Goal: Task Accomplishment & Management: Complete application form

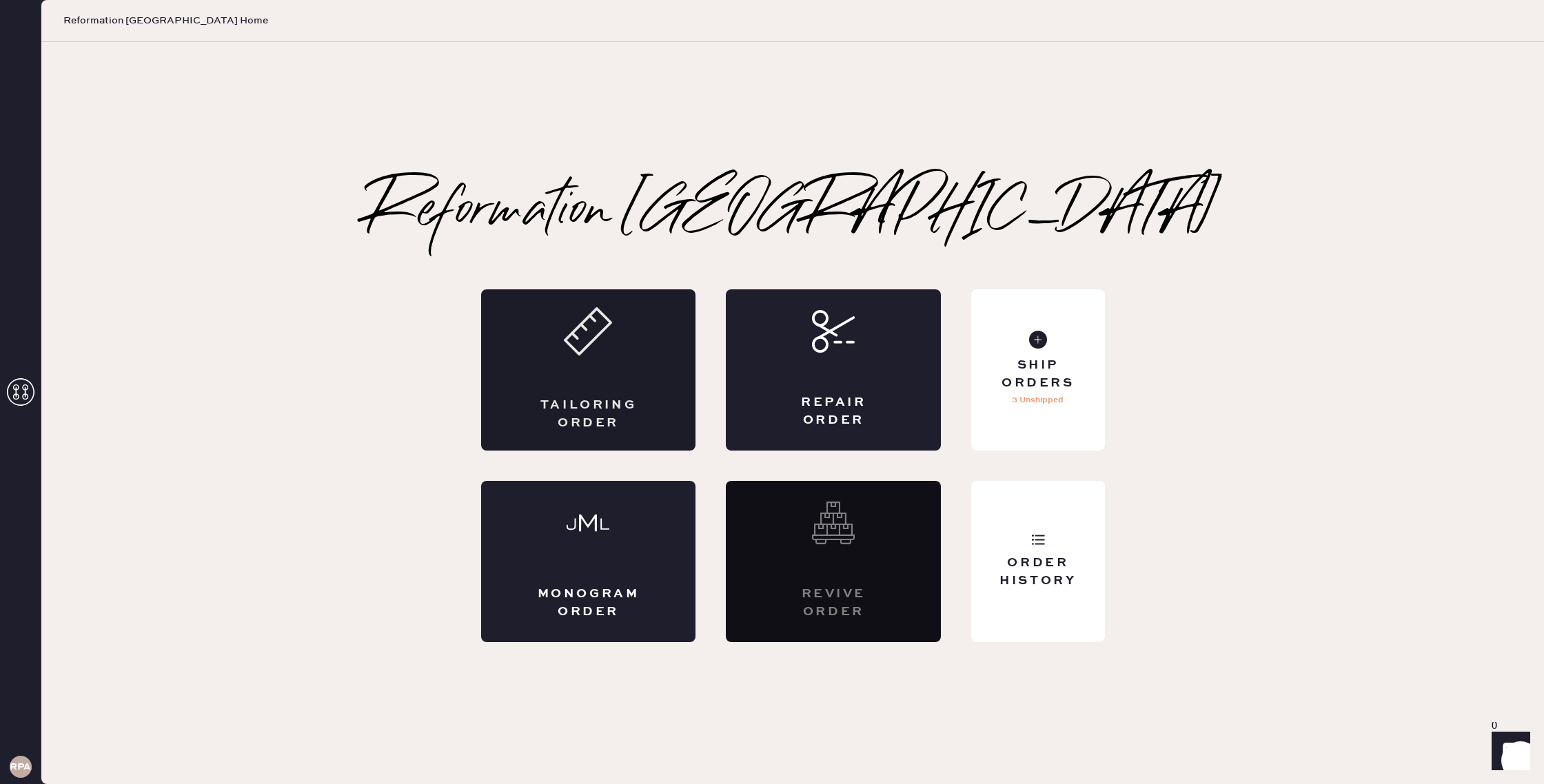
click at [565, 386] on div "Tailoring Order" at bounding box center [588, 370] width 215 height 162
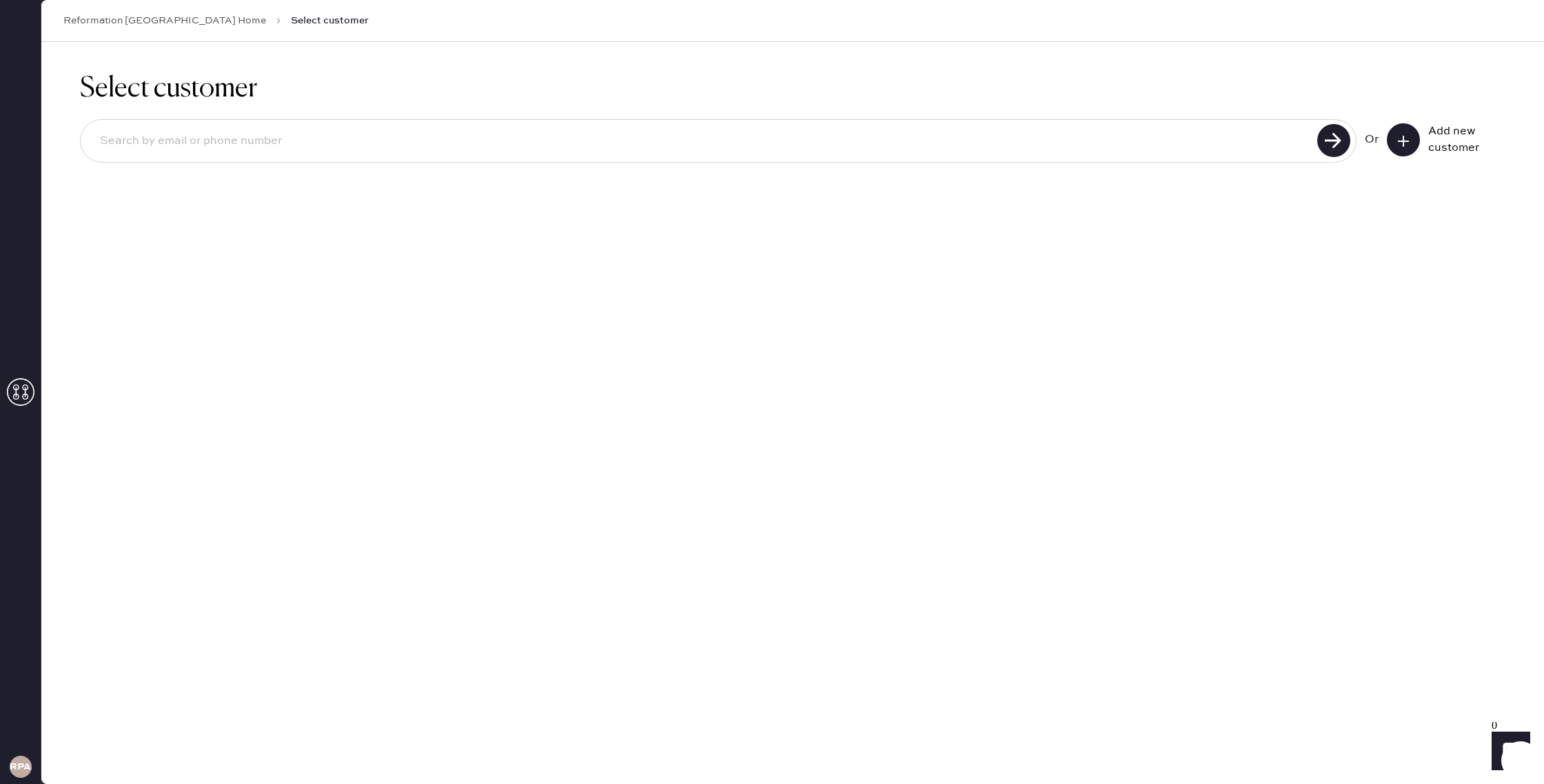
click at [514, 159] on div at bounding box center [718, 141] width 1277 height 43
click at [512, 157] on div at bounding box center [718, 141] width 1277 height 43
click at [491, 155] on input at bounding box center [701, 141] width 1224 height 32
type input "B"
type input "[EMAIL_ADDRESS][DOMAIN_NAME]"
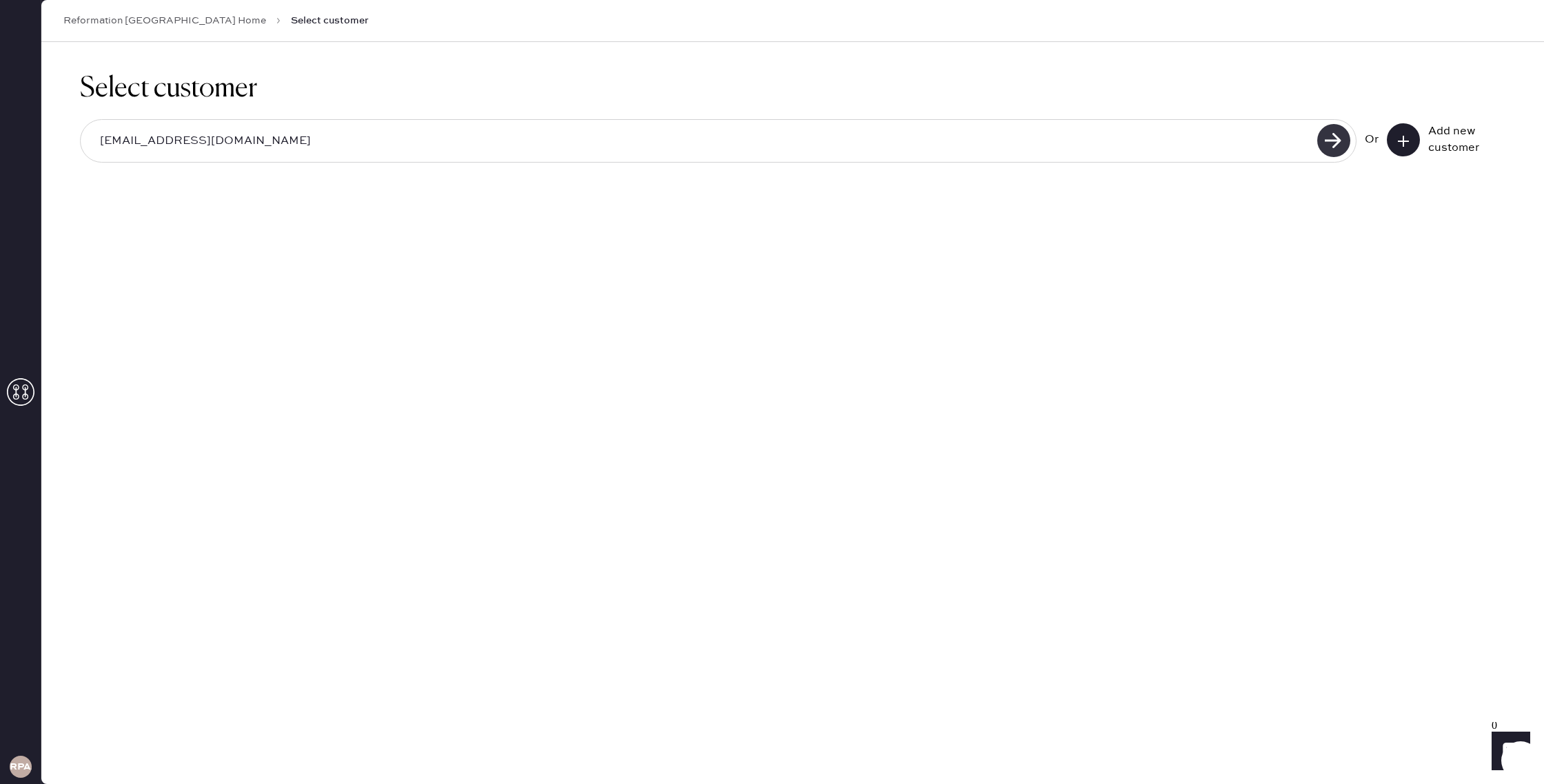
click at [1332, 137] on use at bounding box center [1334, 141] width 33 height 33
click at [1029, 133] on input "[EMAIL_ADDRESS][DOMAIN_NAME]" at bounding box center [701, 141] width 1224 height 32
click at [1394, 144] on button at bounding box center [1403, 140] width 33 height 33
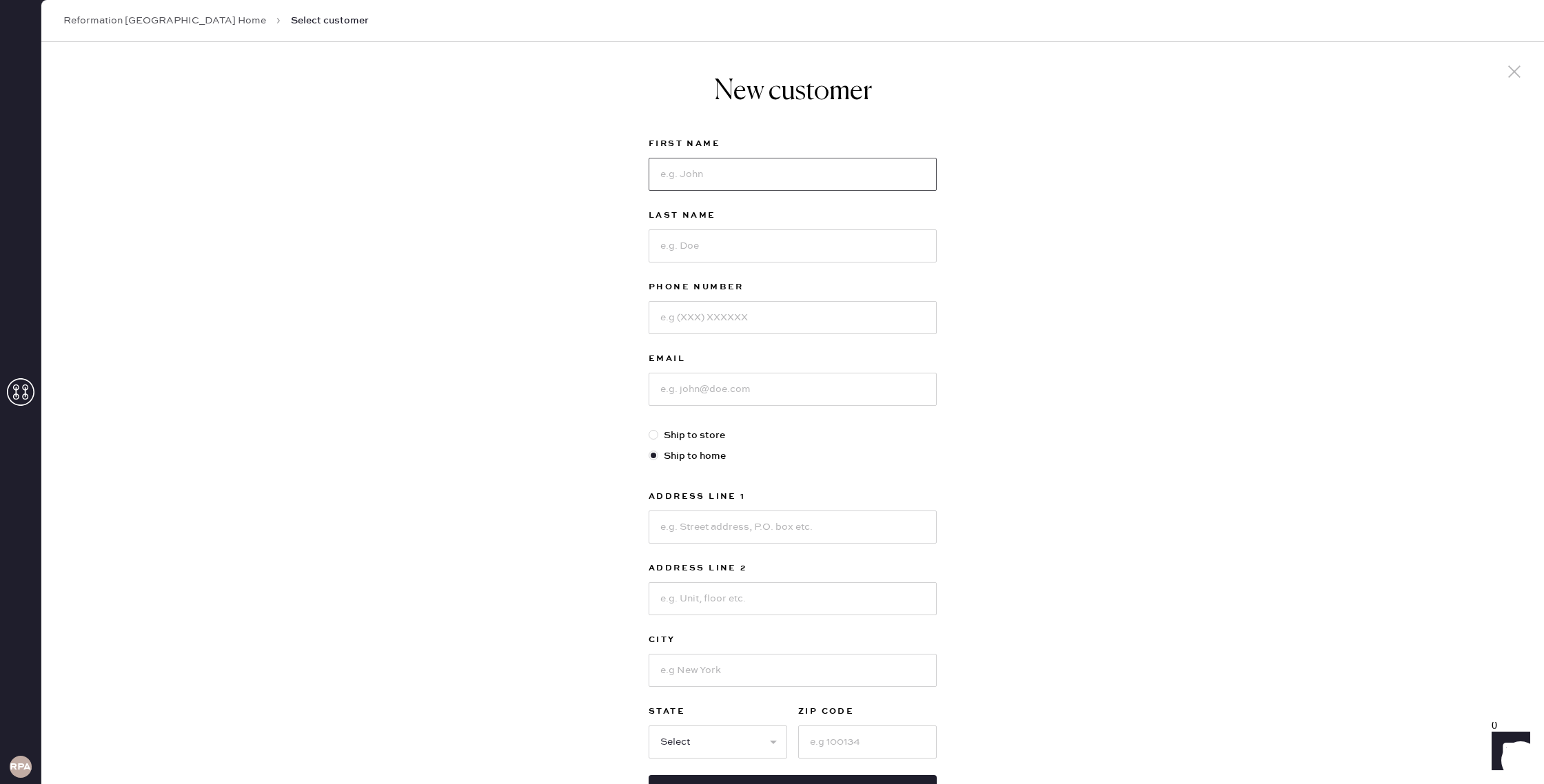
click at [922, 175] on input at bounding box center [792, 175] width 288 height 33
type input "Hana"
type input "Bijli"
click at [822, 316] on input at bounding box center [792, 317] width 288 height 33
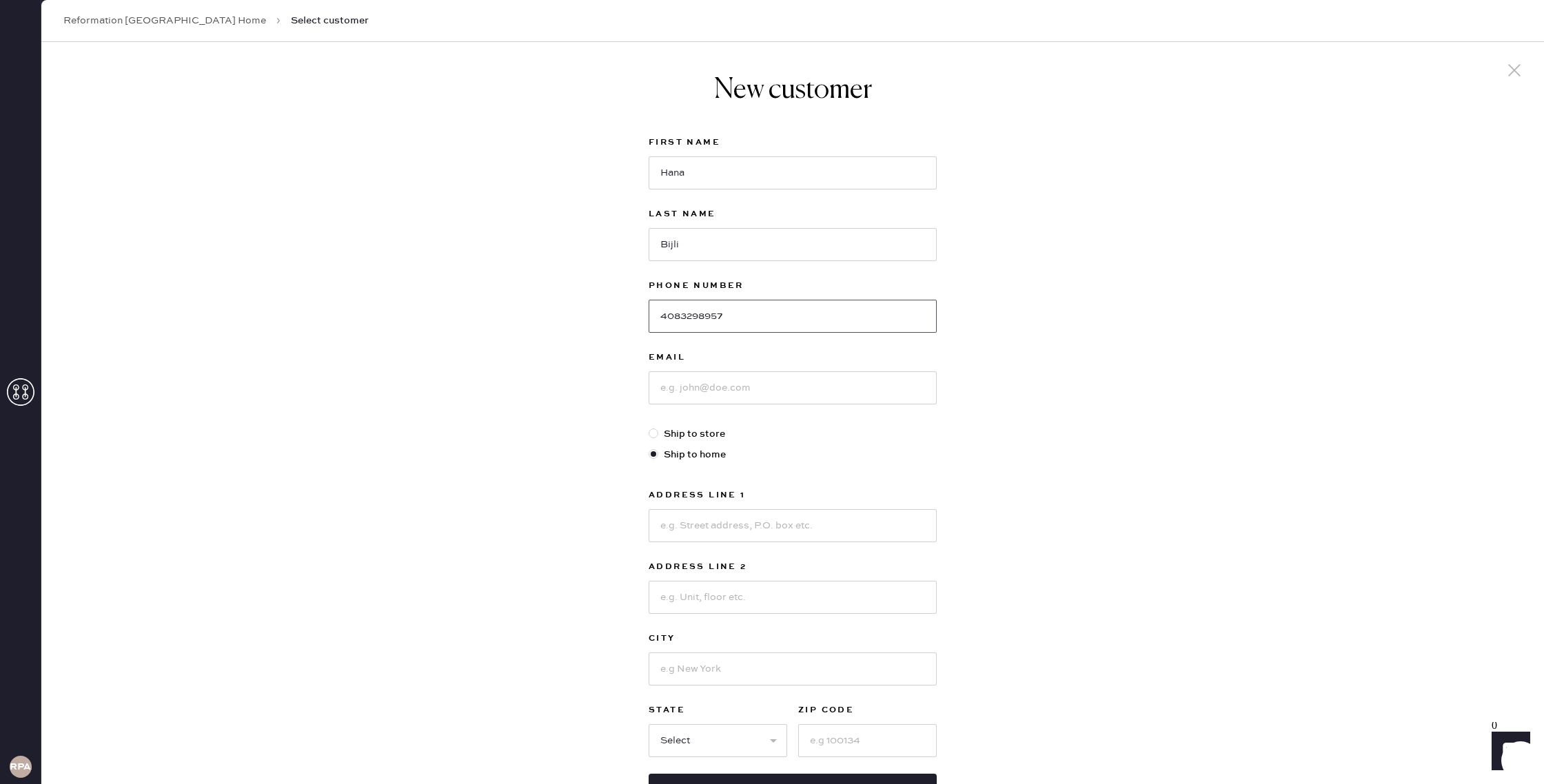
type input "4083298957"
click at [786, 380] on input at bounding box center [792, 388] width 288 height 33
type input "[EMAIL_ADDRESS][DOMAIN_NAME]"
click at [702, 522] on input at bounding box center [792, 526] width 288 height 33
type input "45099 Impress Common"
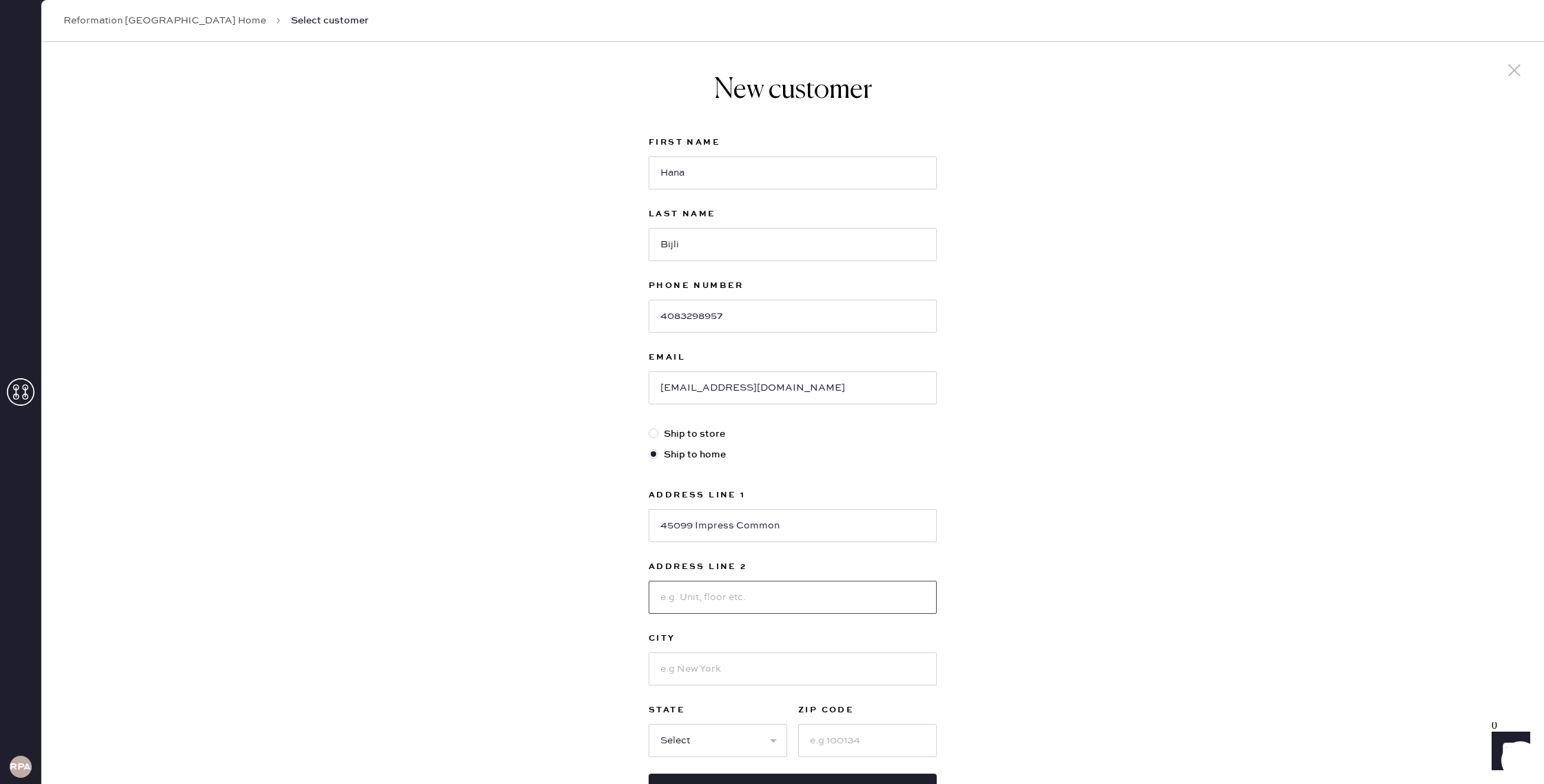
click at [732, 599] on input at bounding box center [792, 597] width 288 height 33
type input "Y"
type input "Unit 1005"
click at [707, 669] on input at bounding box center [792, 669] width 288 height 33
type input "Fremont"
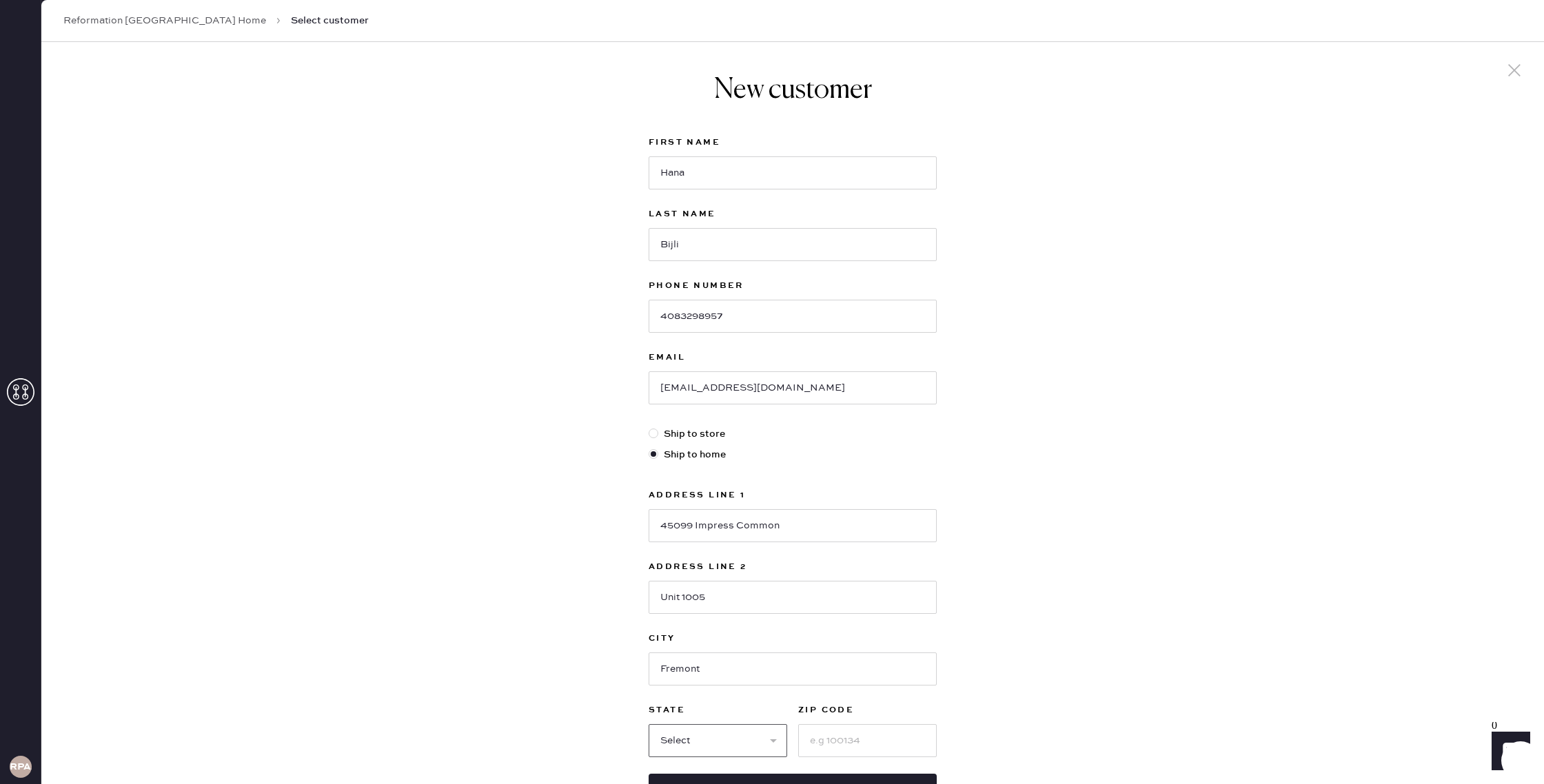
click at [703, 741] on select "Select AK AL AR AZ CA CO CT [GEOGRAPHIC_DATA] DE FL [GEOGRAPHIC_DATA] HI [GEOGR…" at bounding box center [718, 741] width 138 height 33
select select "CA"
click at [822, 730] on input at bounding box center [867, 741] width 138 height 33
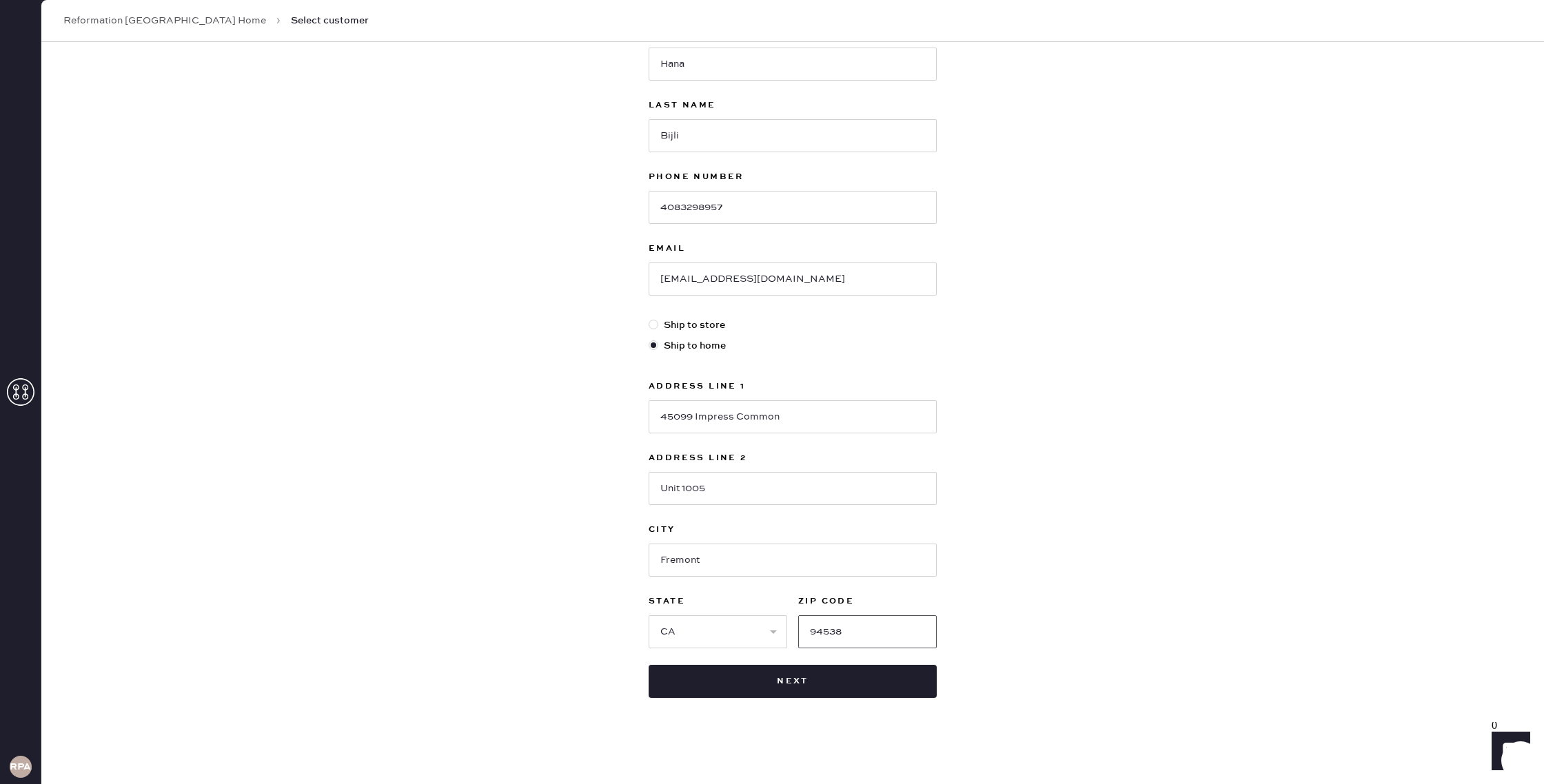
scroll to position [112, 0]
type input "94538"
click at [754, 691] on button "Next" at bounding box center [792, 679] width 288 height 33
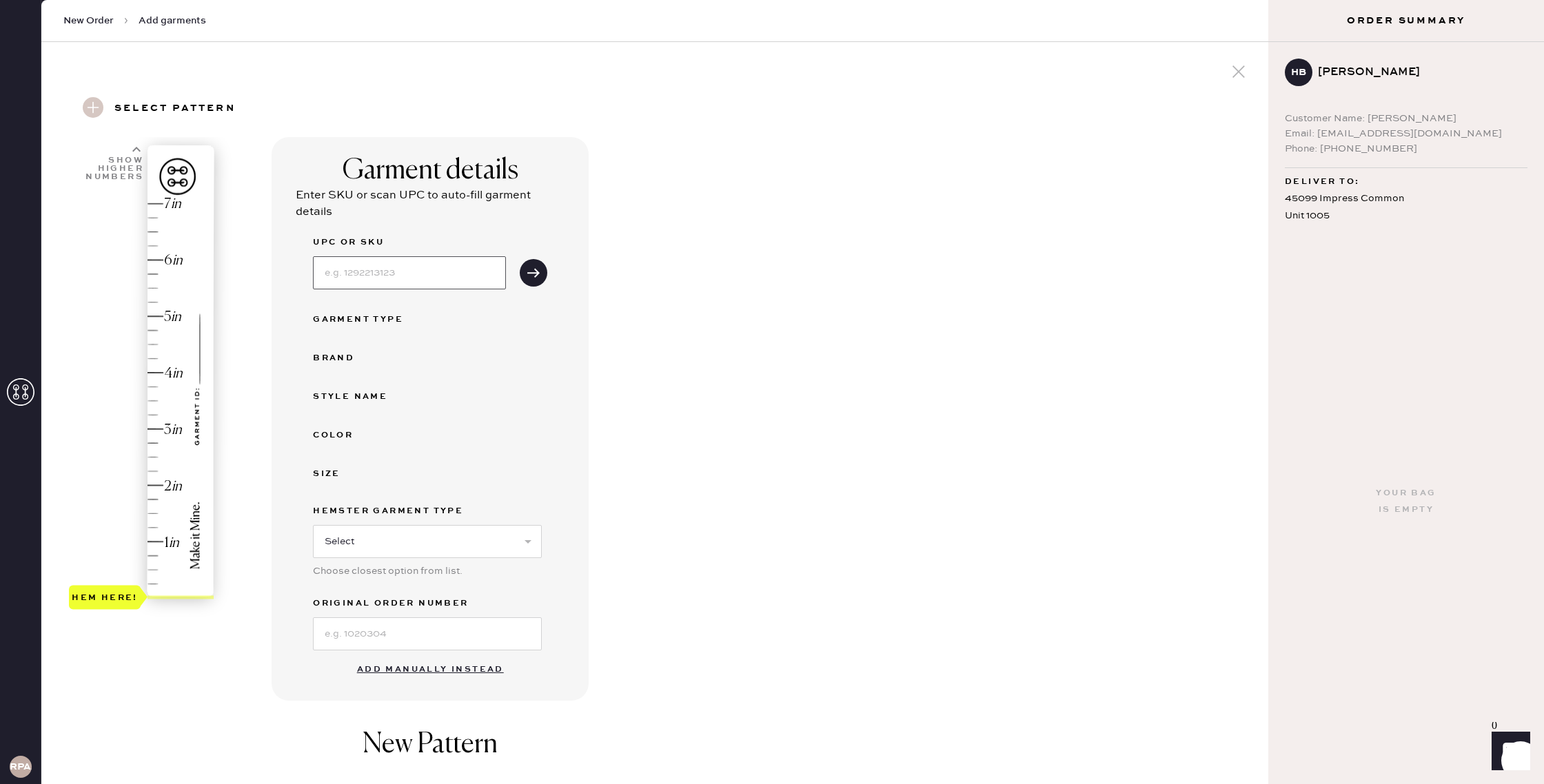
click at [447, 274] on input at bounding box center [409, 273] width 193 height 33
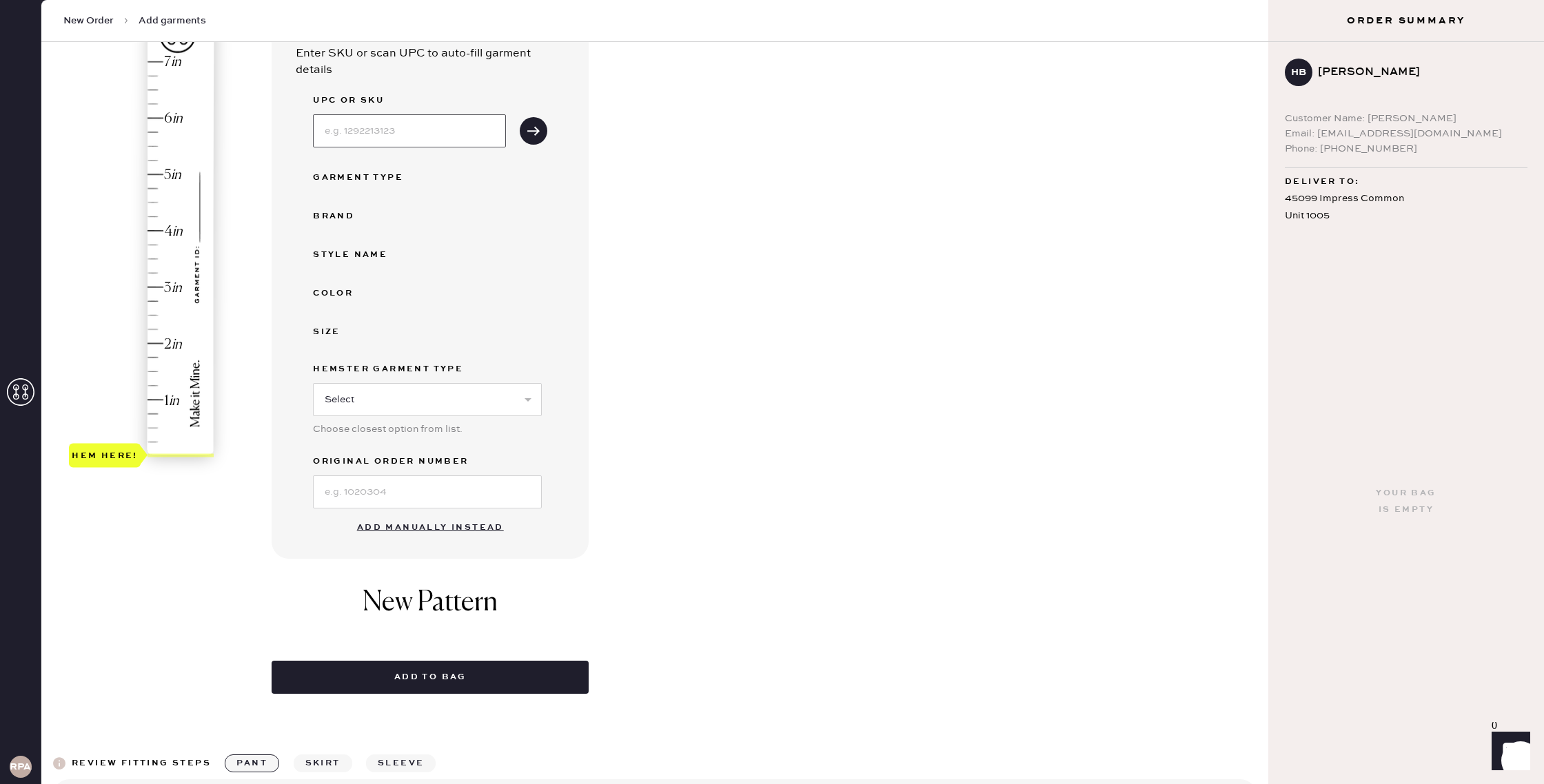
scroll to position [147, 0]
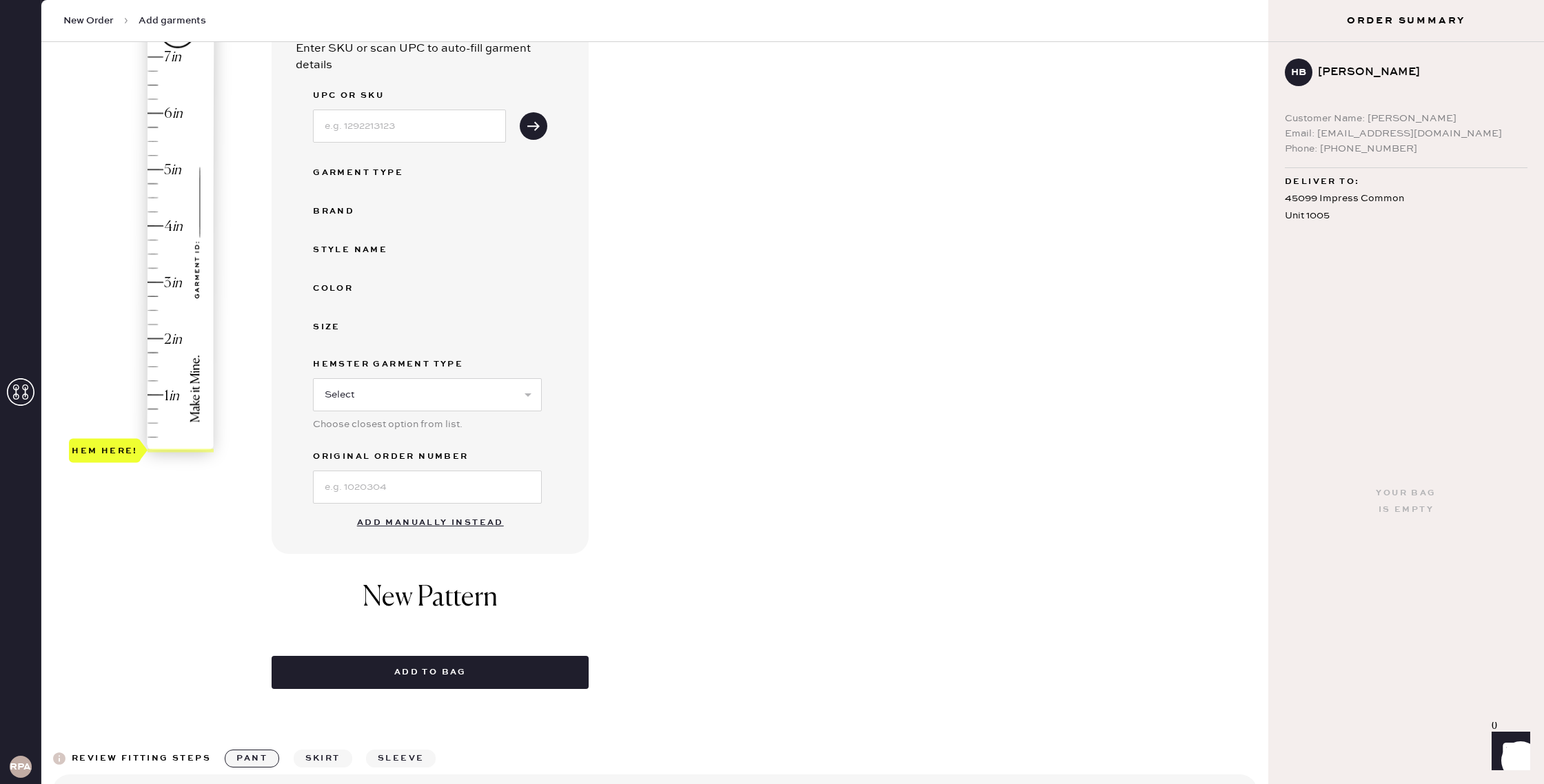
click at [455, 519] on button "Add manually instead" at bounding box center [430, 523] width 163 height 28
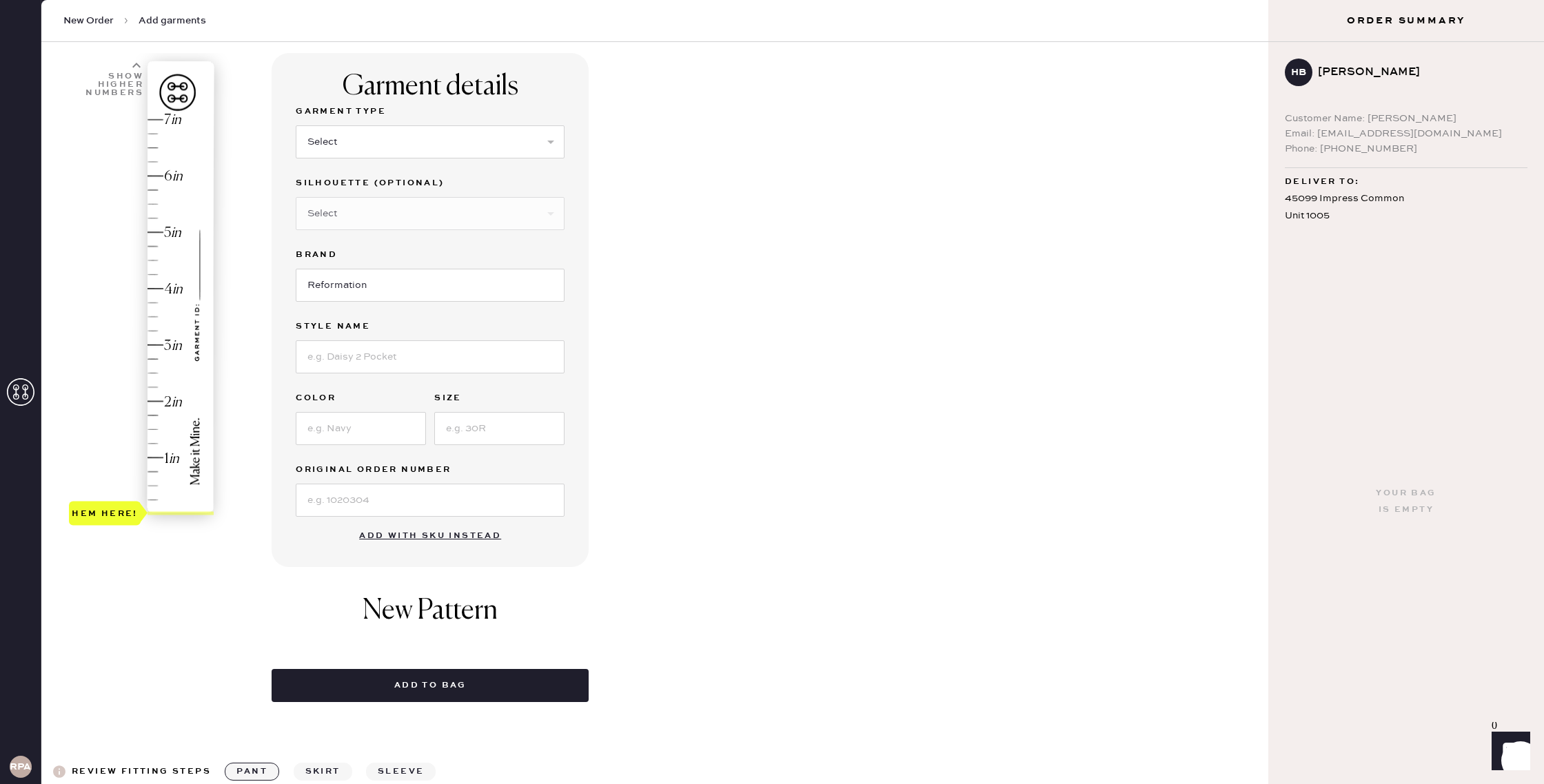
scroll to position [0, 0]
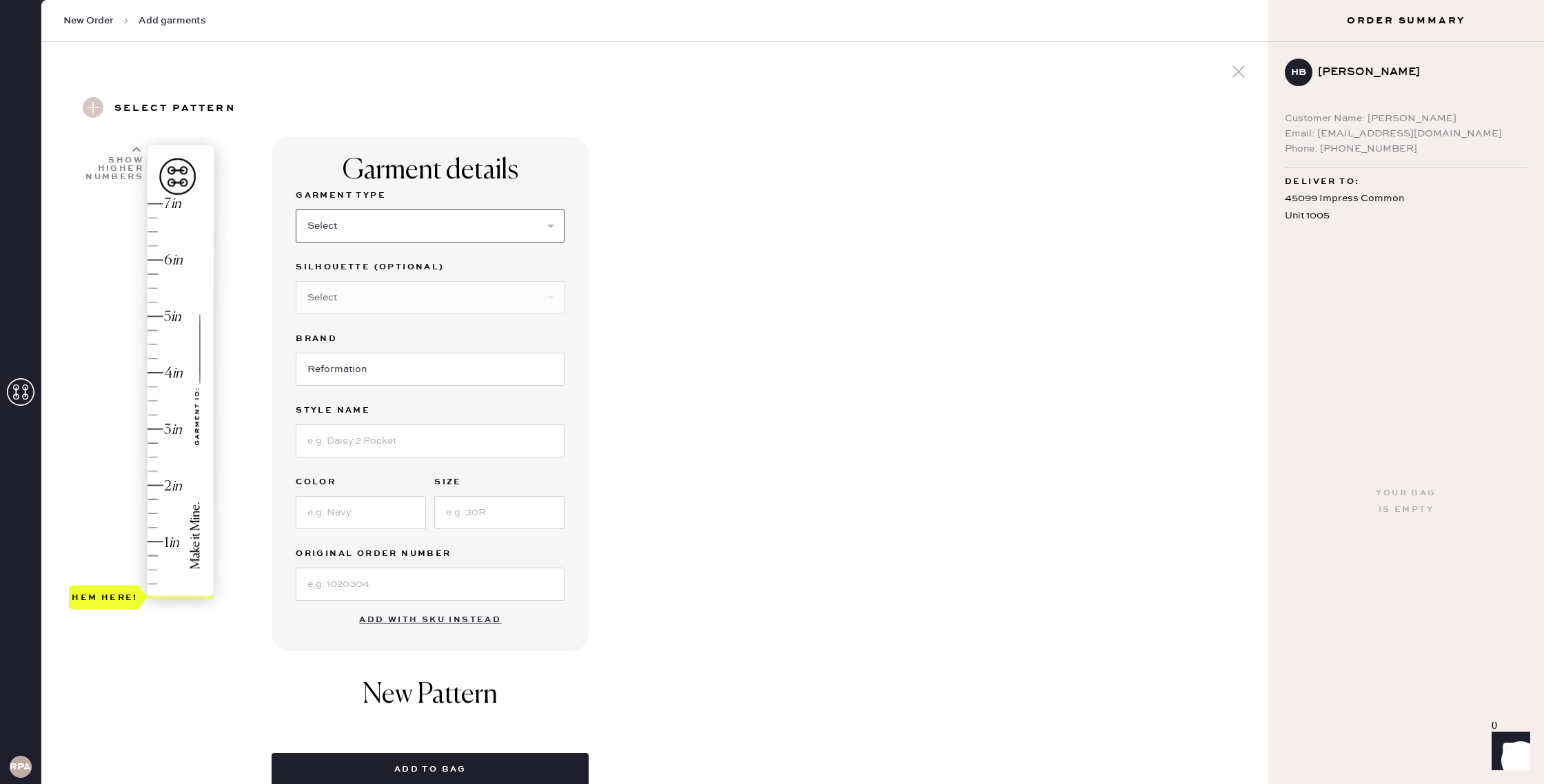
click at [406, 226] on select "Select Basic Skirt Jeans Leggings Pants Shorts Basic Sleeved Dress Basic Sleeve…" at bounding box center [430, 226] width 269 height 33
select select "2"
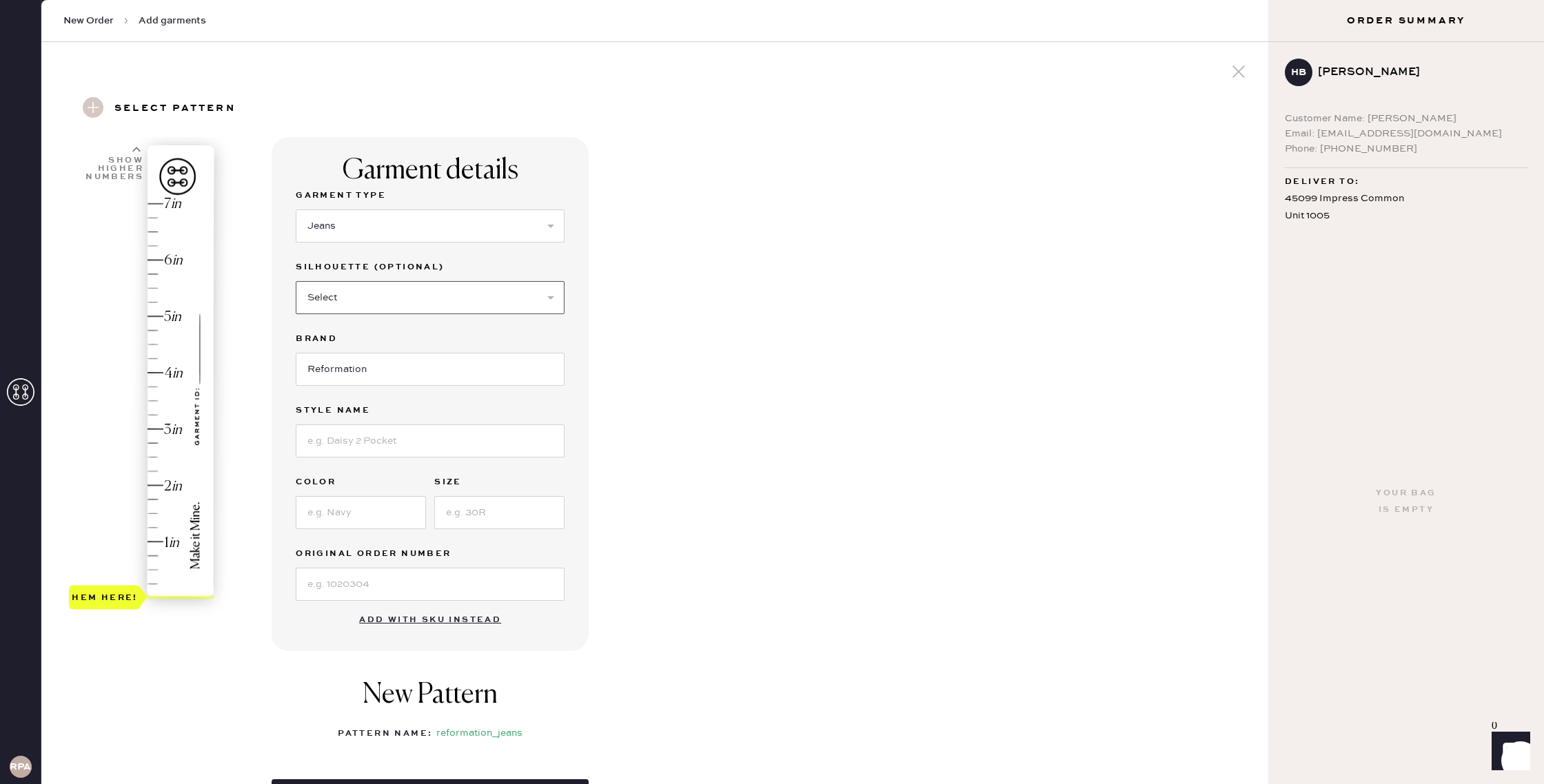
click at [393, 298] on select "Select Shorts Cropped Flare Boot Cut Straight Skinny Other" at bounding box center [430, 297] width 269 height 33
select select "other"
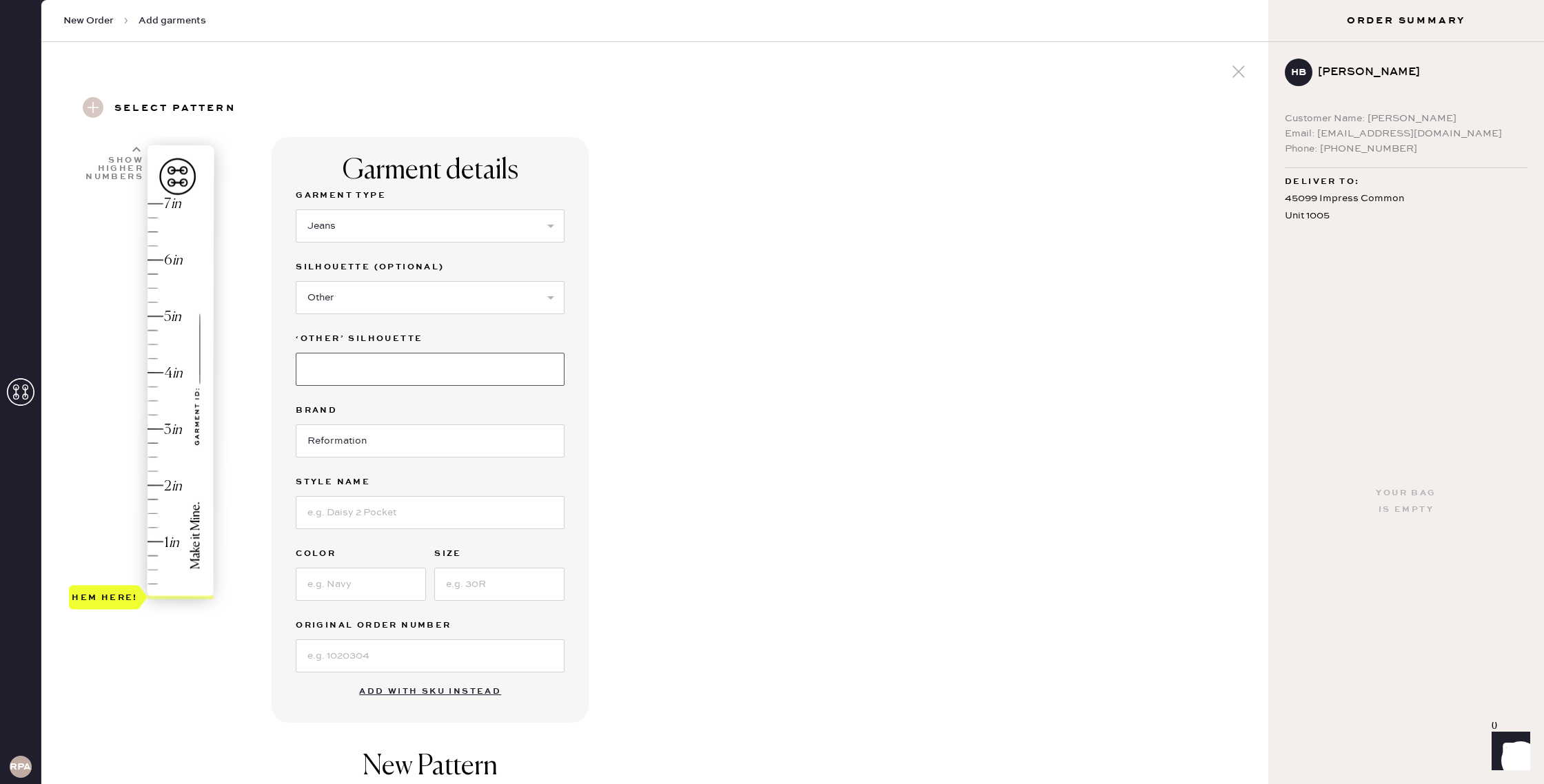
click at [361, 367] on input at bounding box center [430, 369] width 269 height 33
type input "Wide Leg"
drag, startPoint x: 359, startPoint y: 539, endPoint x: 359, endPoint y: 526, distance: 13.0
click at [359, 539] on div "Garment Type Select Basic Skirt Jeans Leggings Pants Shorts Basic Sleeved Dress…" at bounding box center [430, 430] width 269 height 485
click at [360, 524] on input at bounding box center [430, 513] width 269 height 33
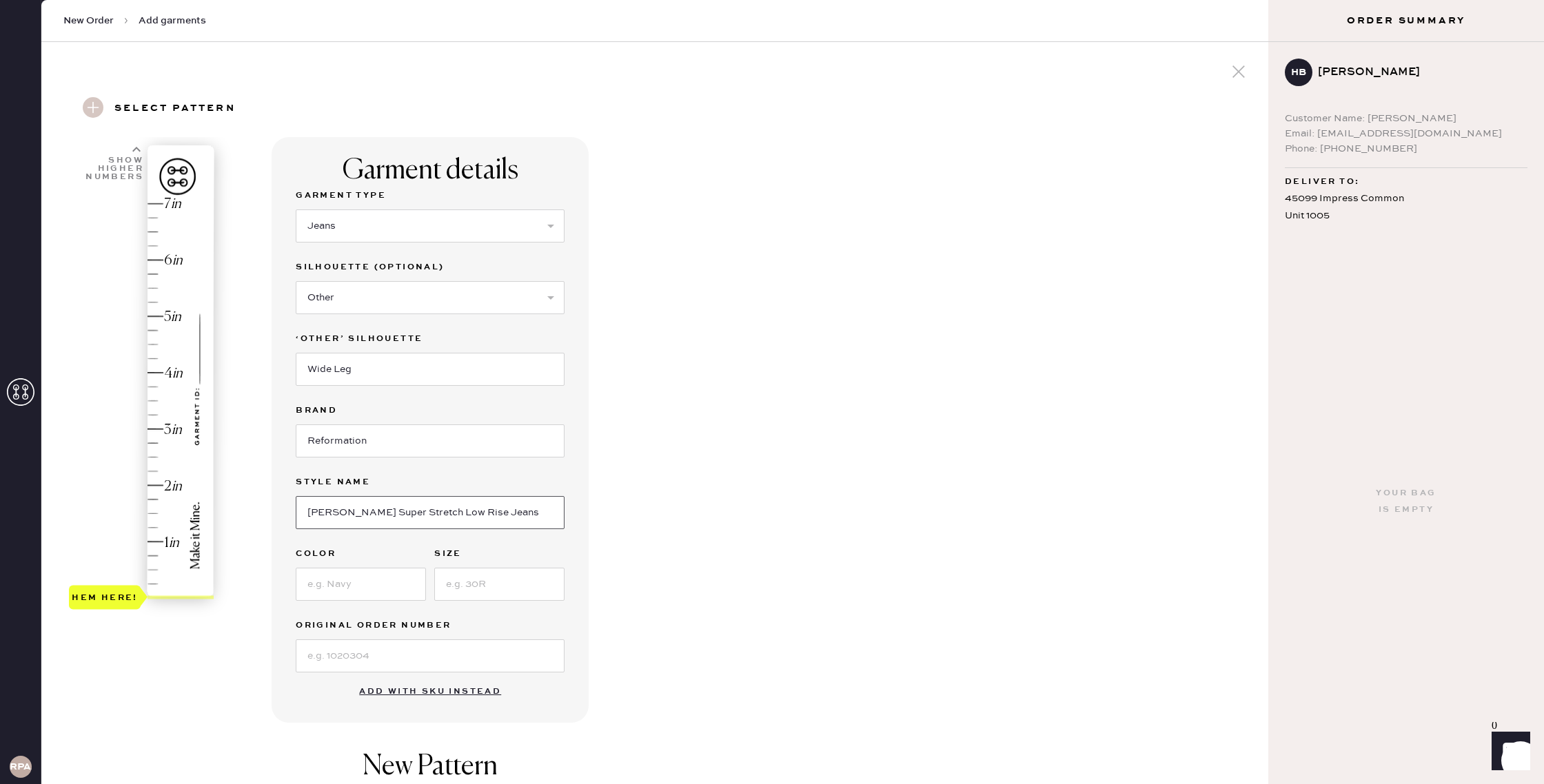
click at [469, 509] on input "[PERSON_NAME] Super Stretch Low Rise Jeans" at bounding box center [430, 513] width 269 height 33
type input "[PERSON_NAME] Super Stretch Low Rise Wide Leg Jeans"
click at [382, 577] on input at bounding box center [360, 584] width 131 height 33
type input "Reservoir"
click at [497, 594] on input at bounding box center [499, 584] width 131 height 33
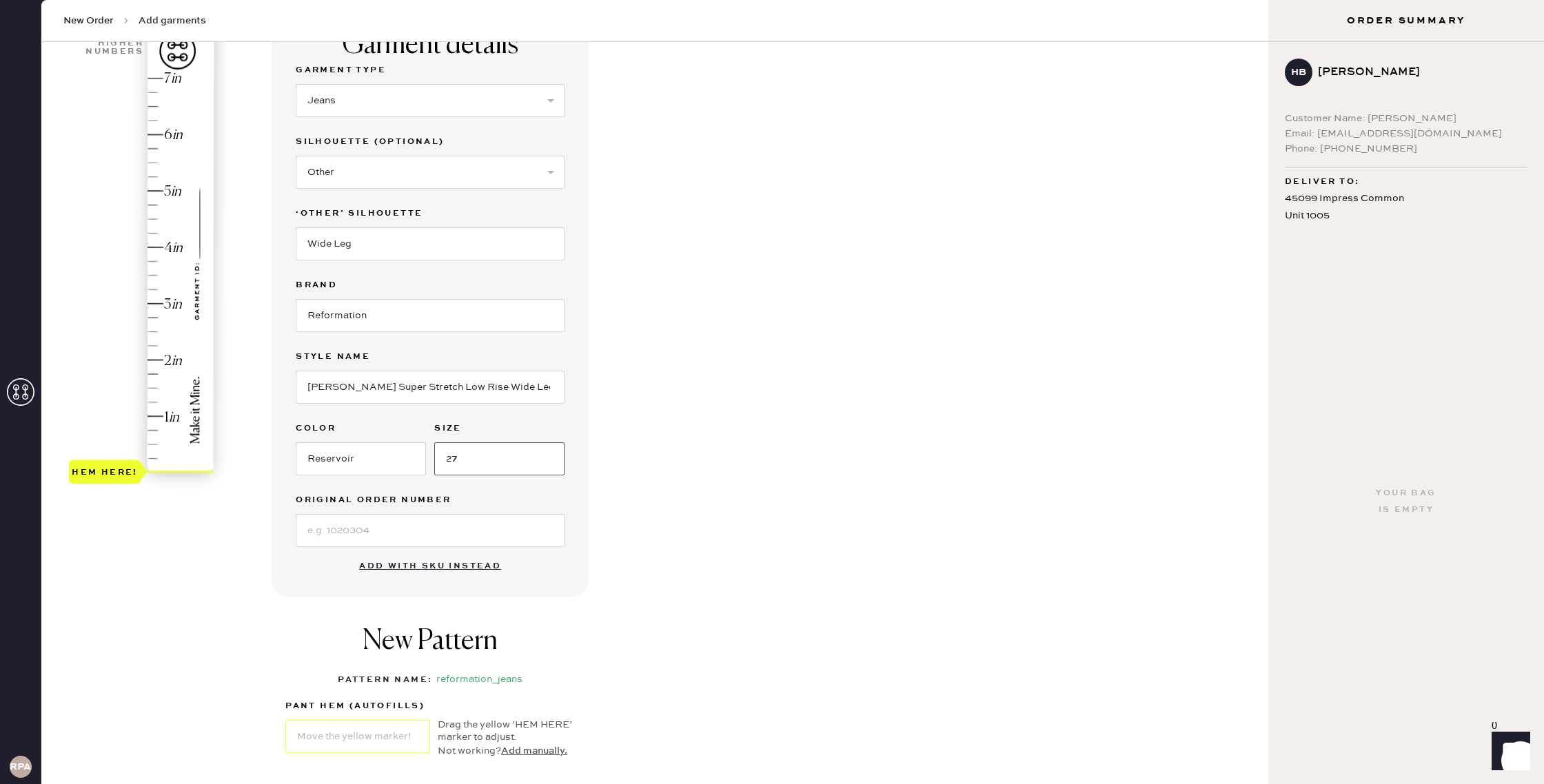
scroll to position [162, 0]
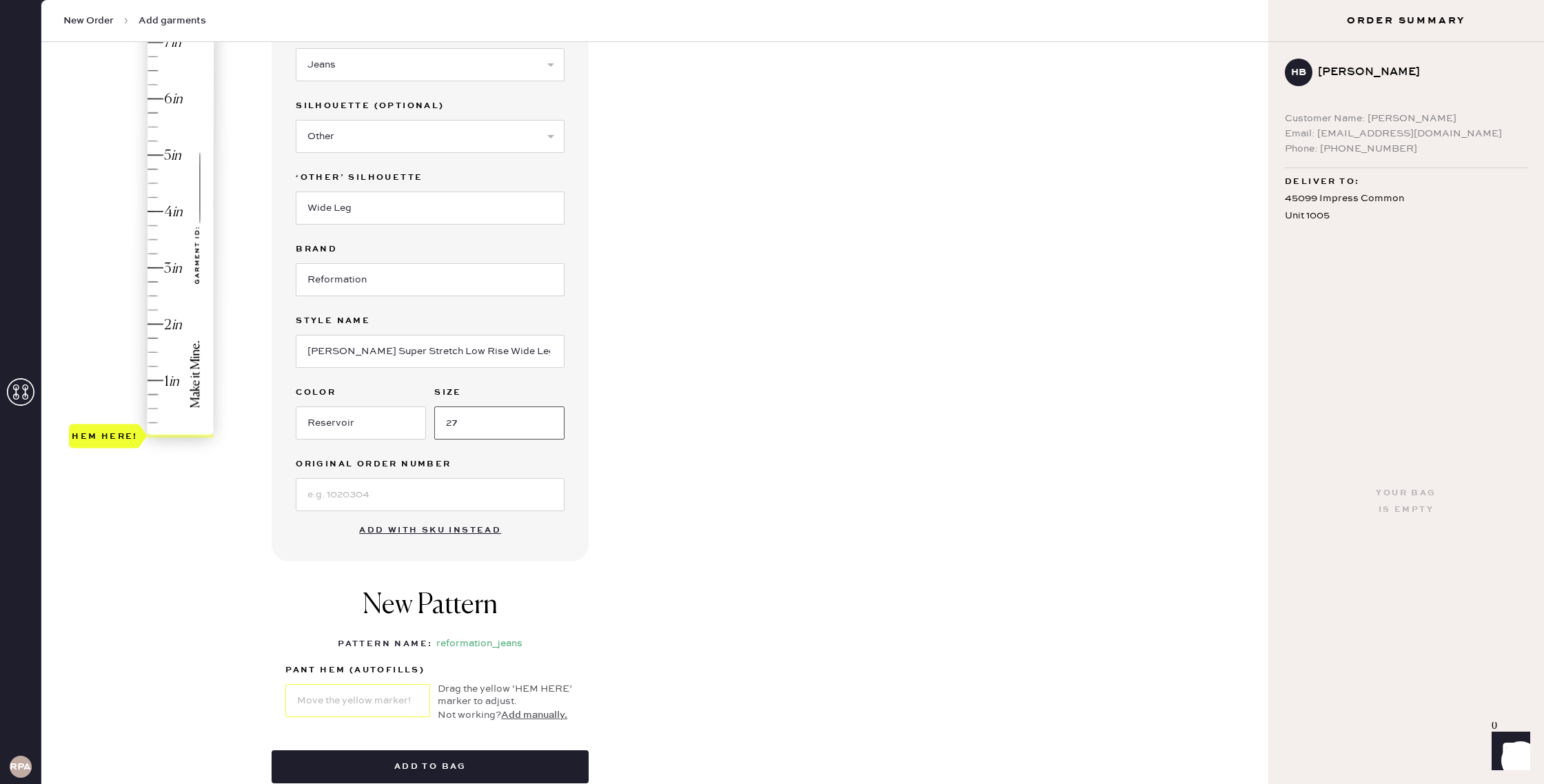
type input "27"
type input "1.75"
click at [155, 335] on div "Hem here!" at bounding box center [143, 239] width 147 height 406
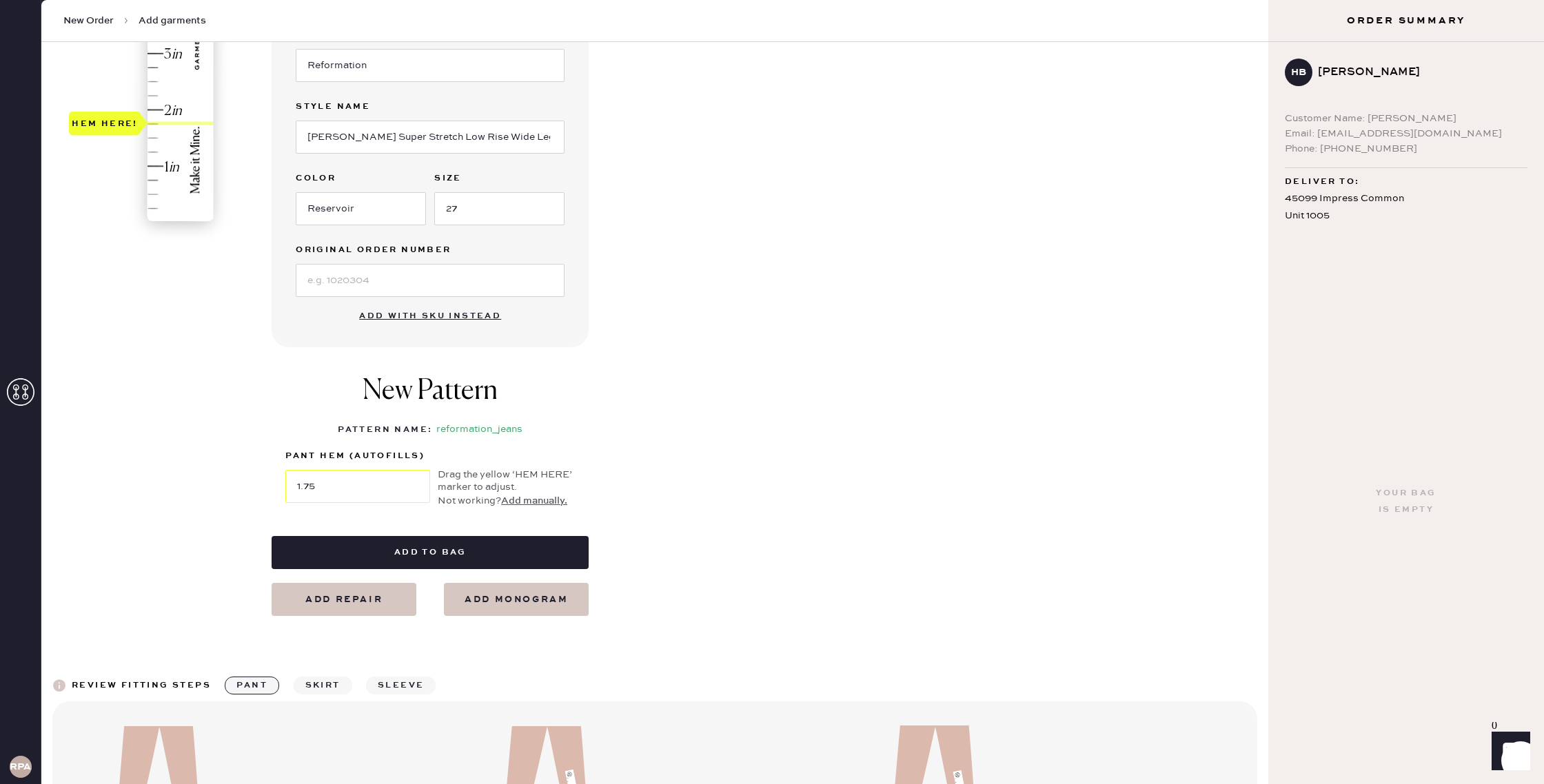
scroll to position [382, 0]
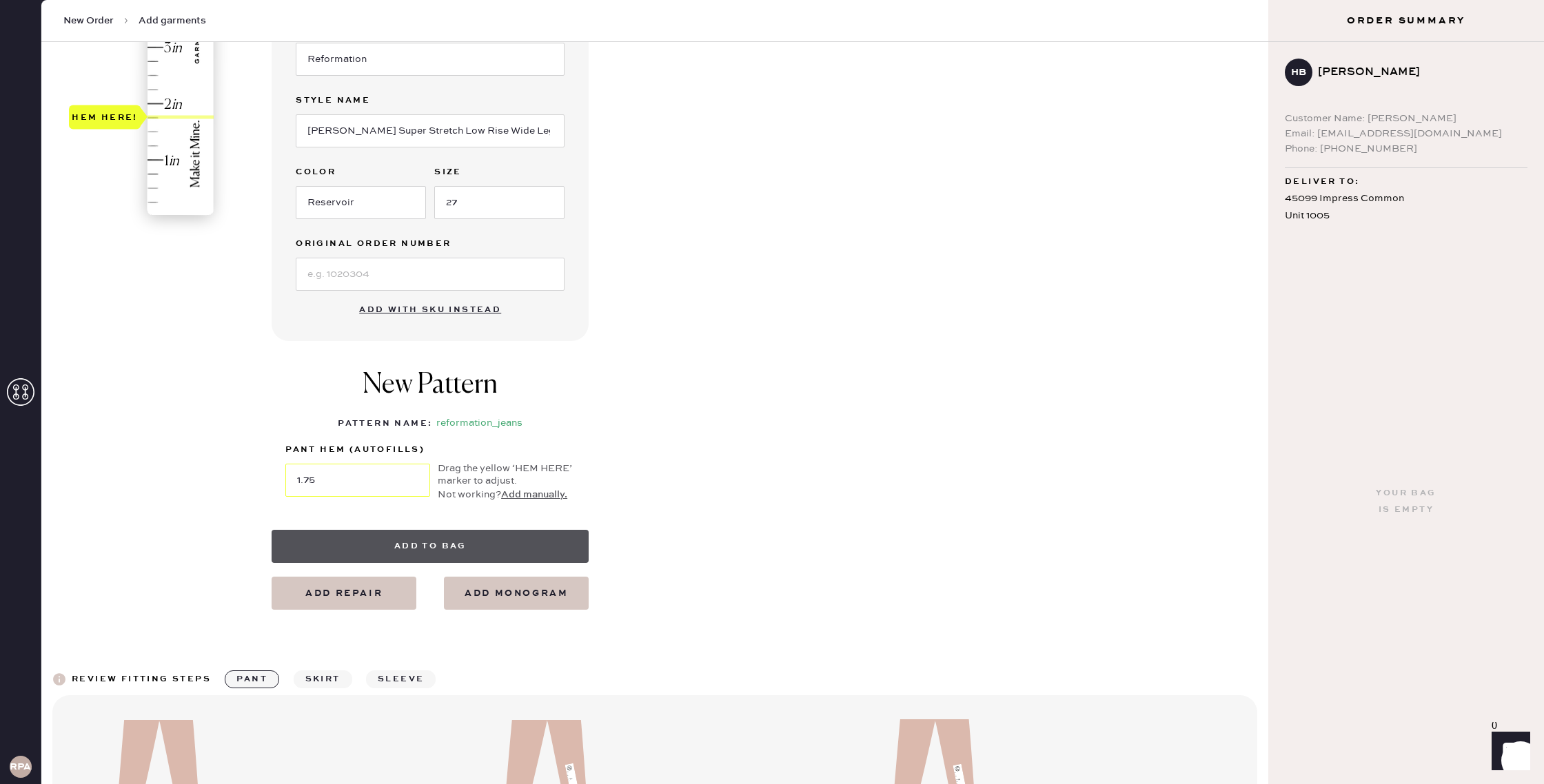
click at [369, 542] on button "Add to bag" at bounding box center [430, 546] width 317 height 33
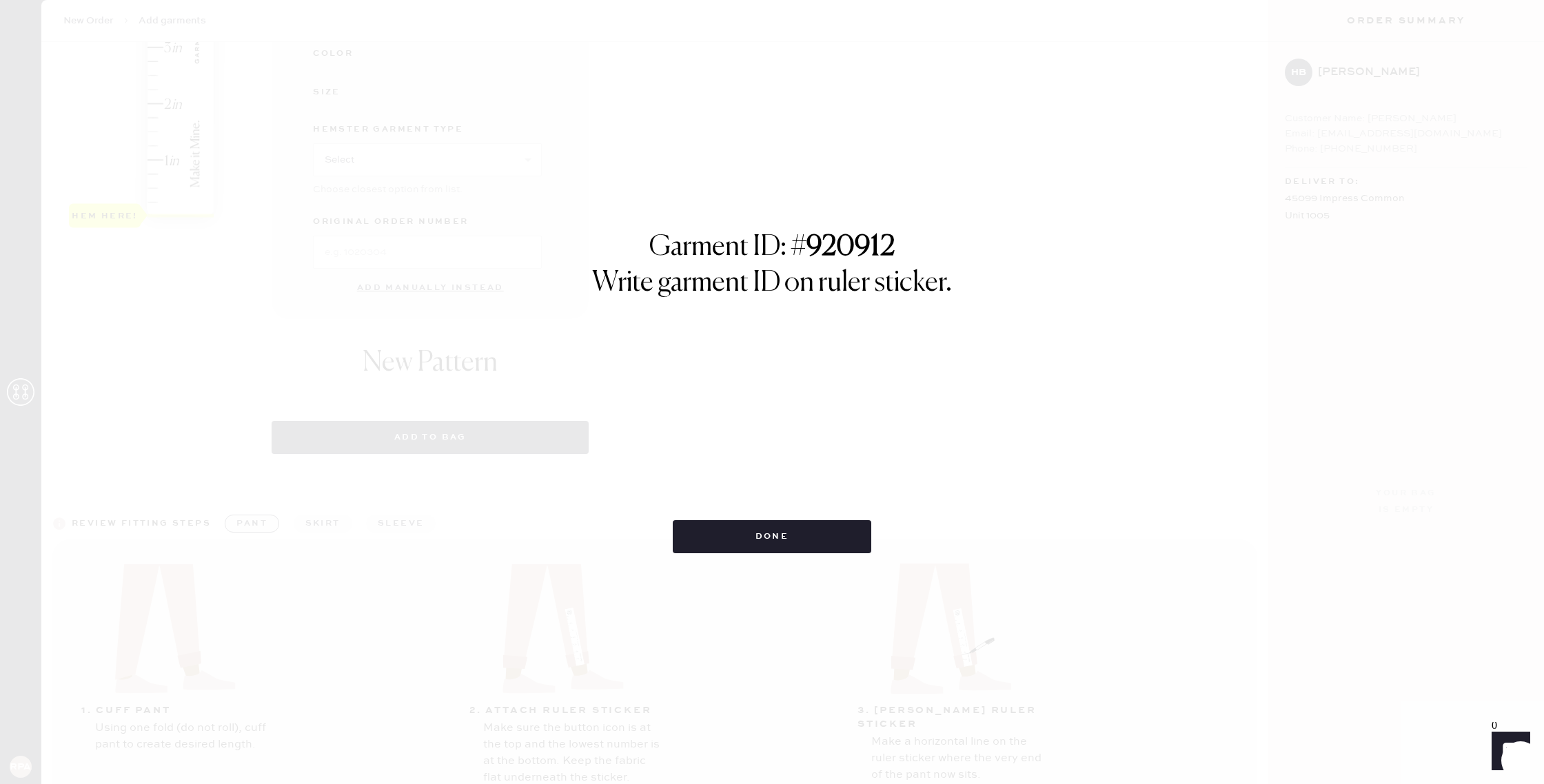
select select "2"
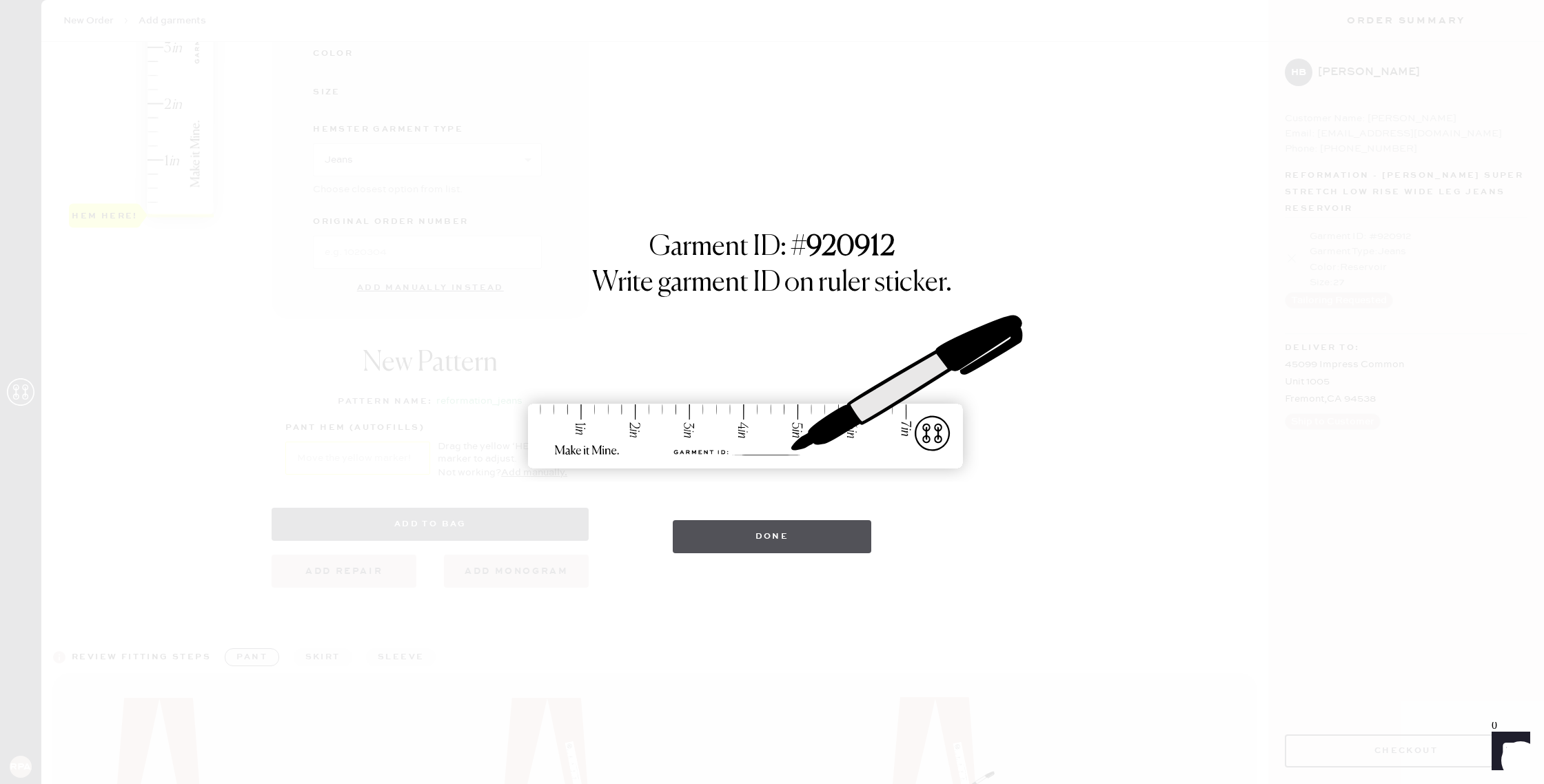
click at [760, 543] on button "Done" at bounding box center [772, 537] width 199 height 33
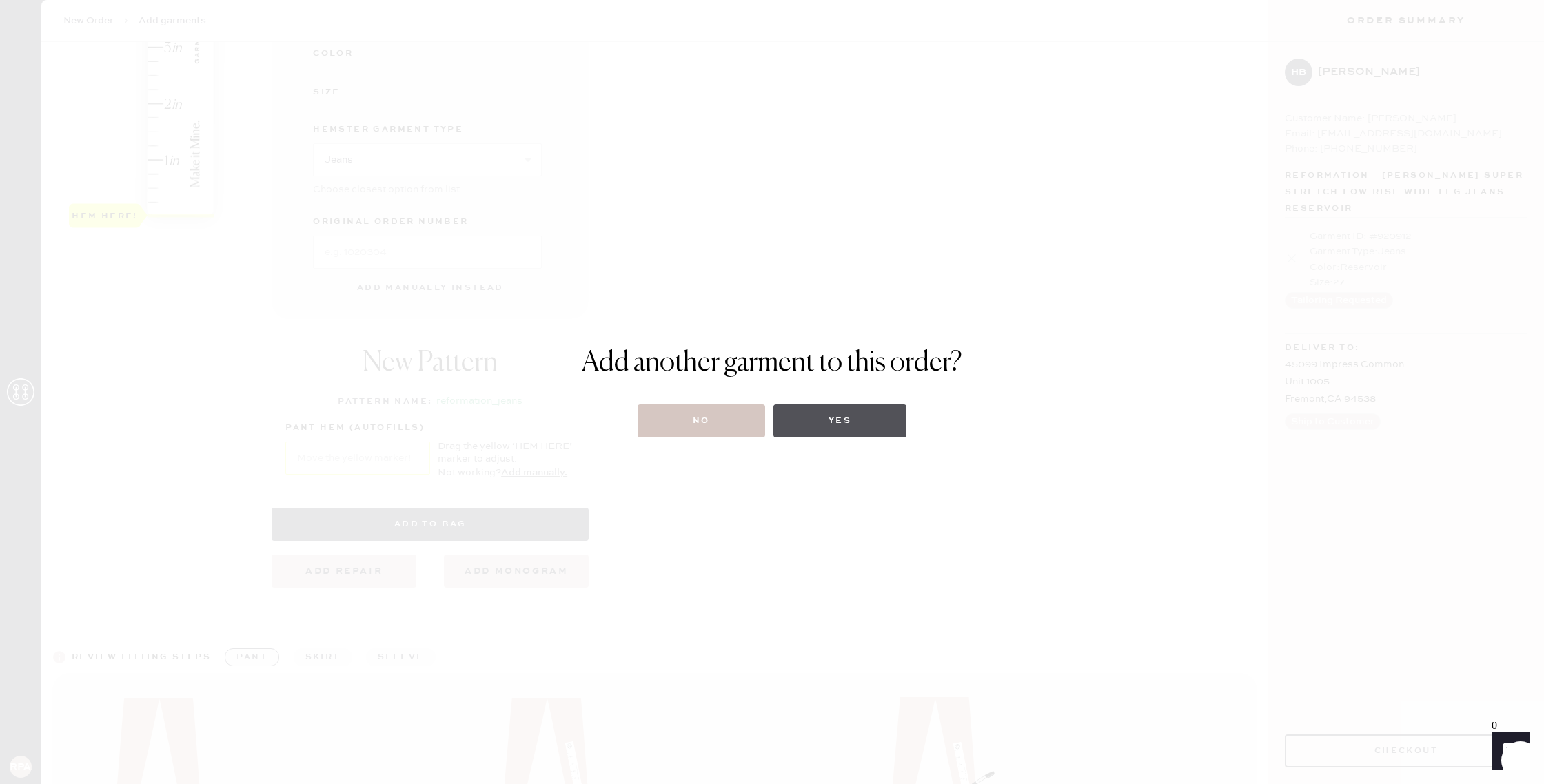
click at [851, 424] on button "Yes" at bounding box center [840, 421] width 133 height 33
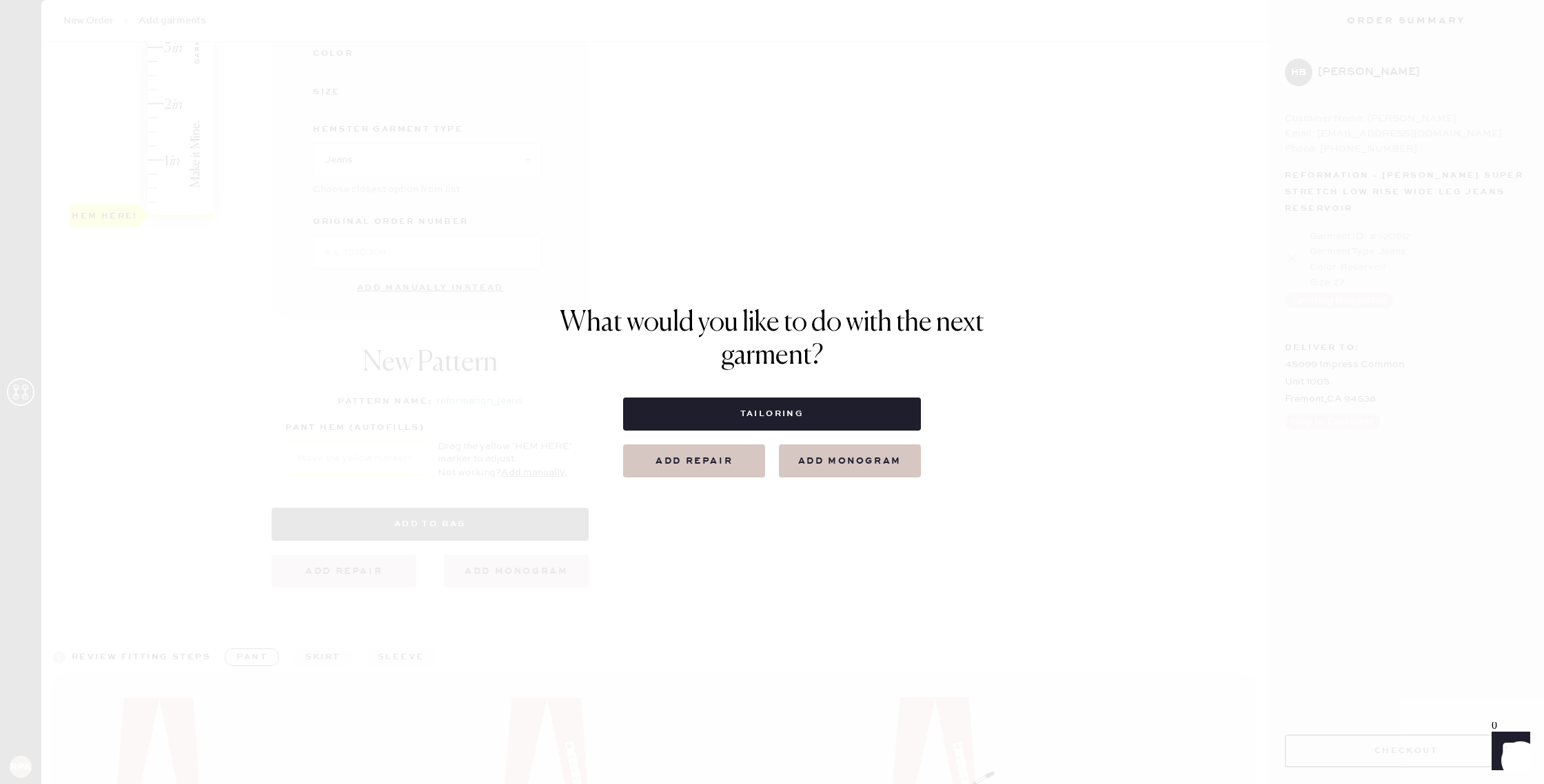
drag, startPoint x: 982, startPoint y: 250, endPoint x: 947, endPoint y: 277, distance: 44.2
click at [981, 250] on div "What would you like to do with the next garment? Tailoring Add repair add monog…" at bounding box center [772, 392] width 1544 height 784
click at [702, 400] on button "Tailoring" at bounding box center [772, 414] width 297 height 33
select select
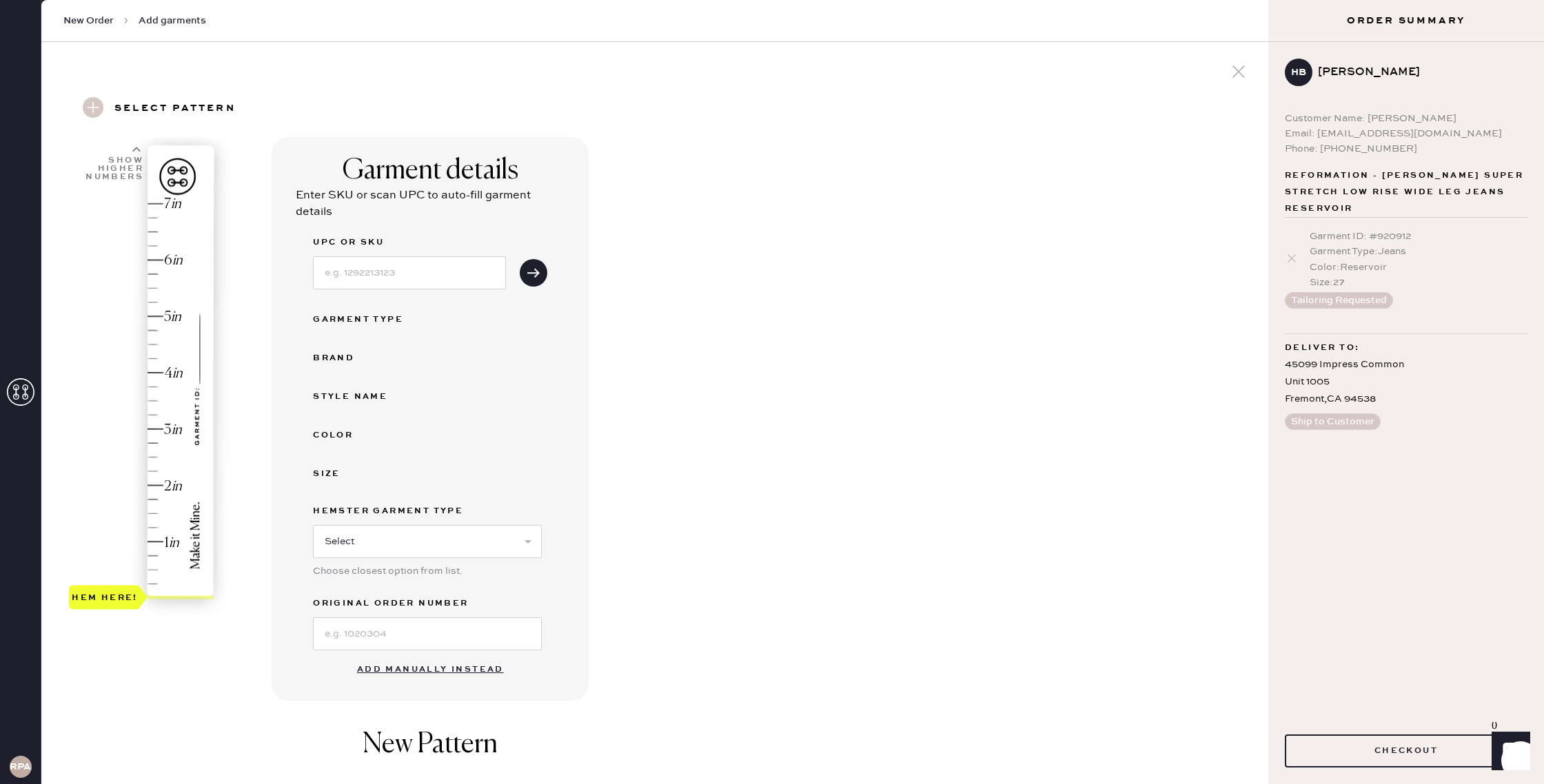
drag, startPoint x: 1425, startPoint y: 297, endPoint x: 1392, endPoint y: 301, distance: 33.2
click at [1424, 296] on div "Garment ID : # 920912 Garment Type : Jeans Color : Reservoir Size : 27 Tailorin…" at bounding box center [1406, 269] width 243 height 102
click at [1337, 746] on button "Checkout" at bounding box center [1406, 751] width 243 height 33
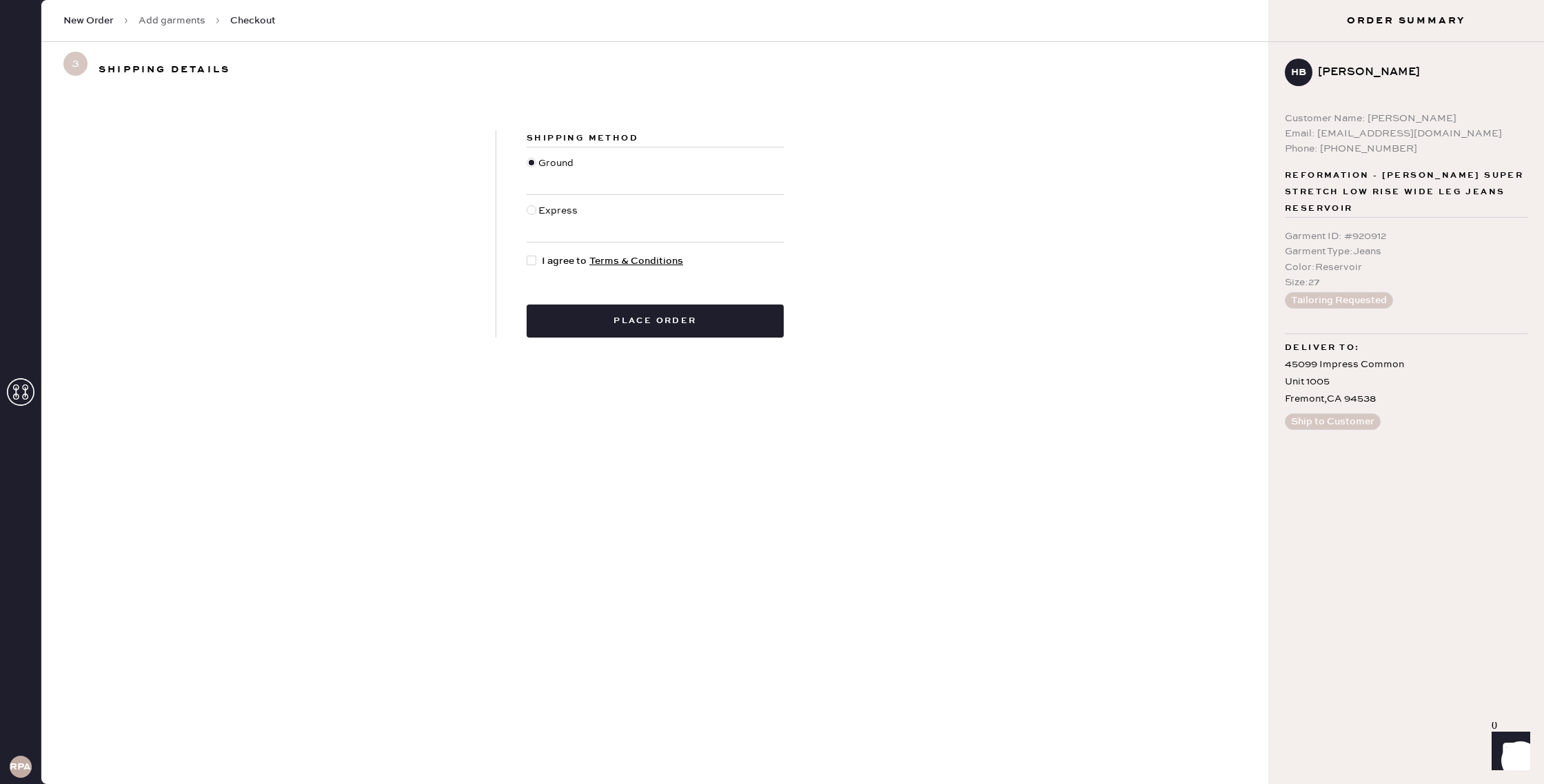
click at [532, 209] on div at bounding box center [531, 210] width 10 height 10
click at [527, 204] on input "Express" at bounding box center [526, 203] width 1 height 1
radio input "true"
drag, startPoint x: 536, startPoint y: 261, endPoint x: 565, endPoint y: 288, distance: 39.6
click at [536, 261] on div at bounding box center [534, 261] width 16 height 16
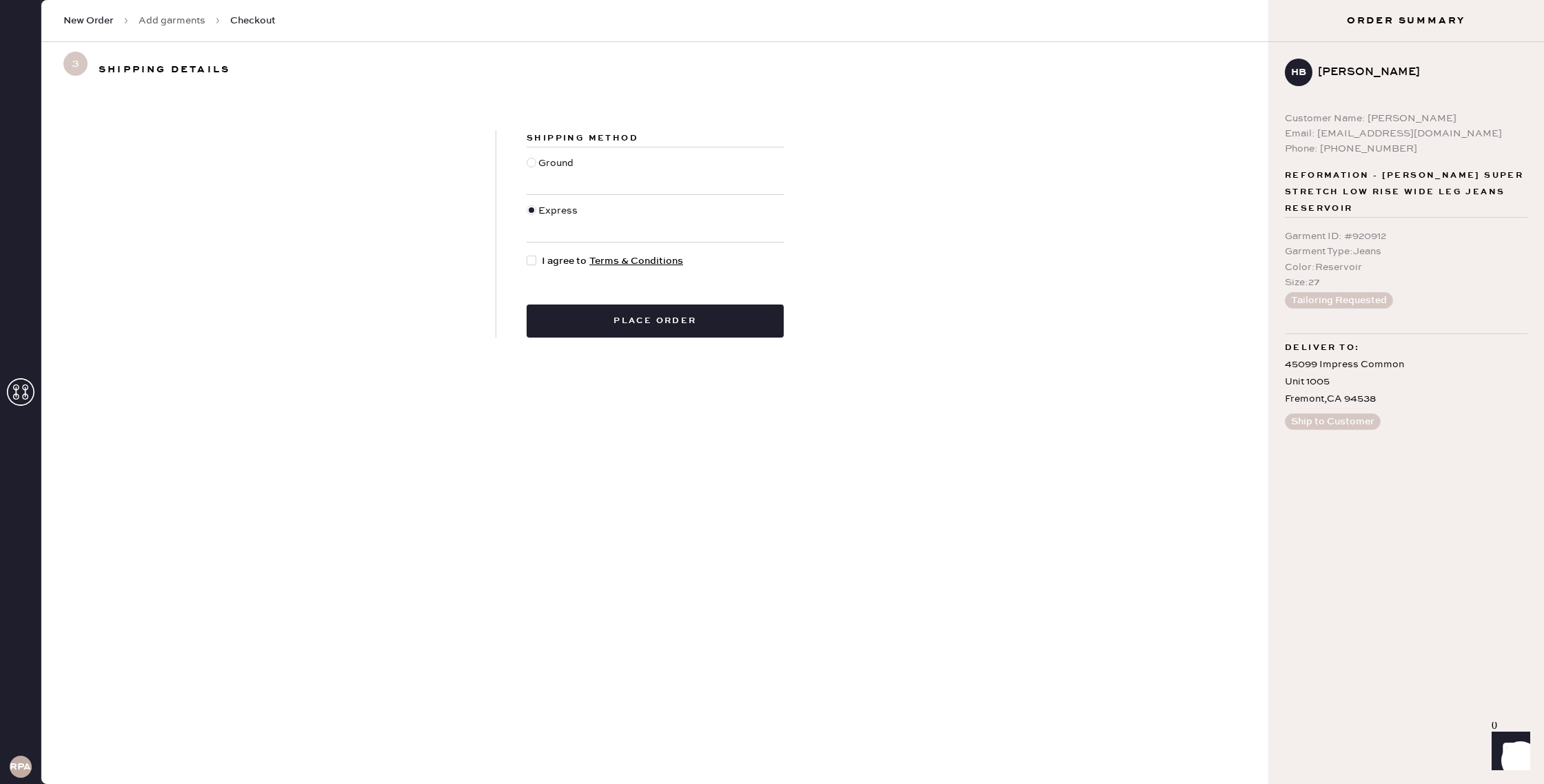
click at [527, 254] on input "I agree to Terms & Conditions" at bounding box center [526, 253] width 1 height 1
checkbox input "true"
click at [587, 306] on button "Place order" at bounding box center [654, 321] width 257 height 33
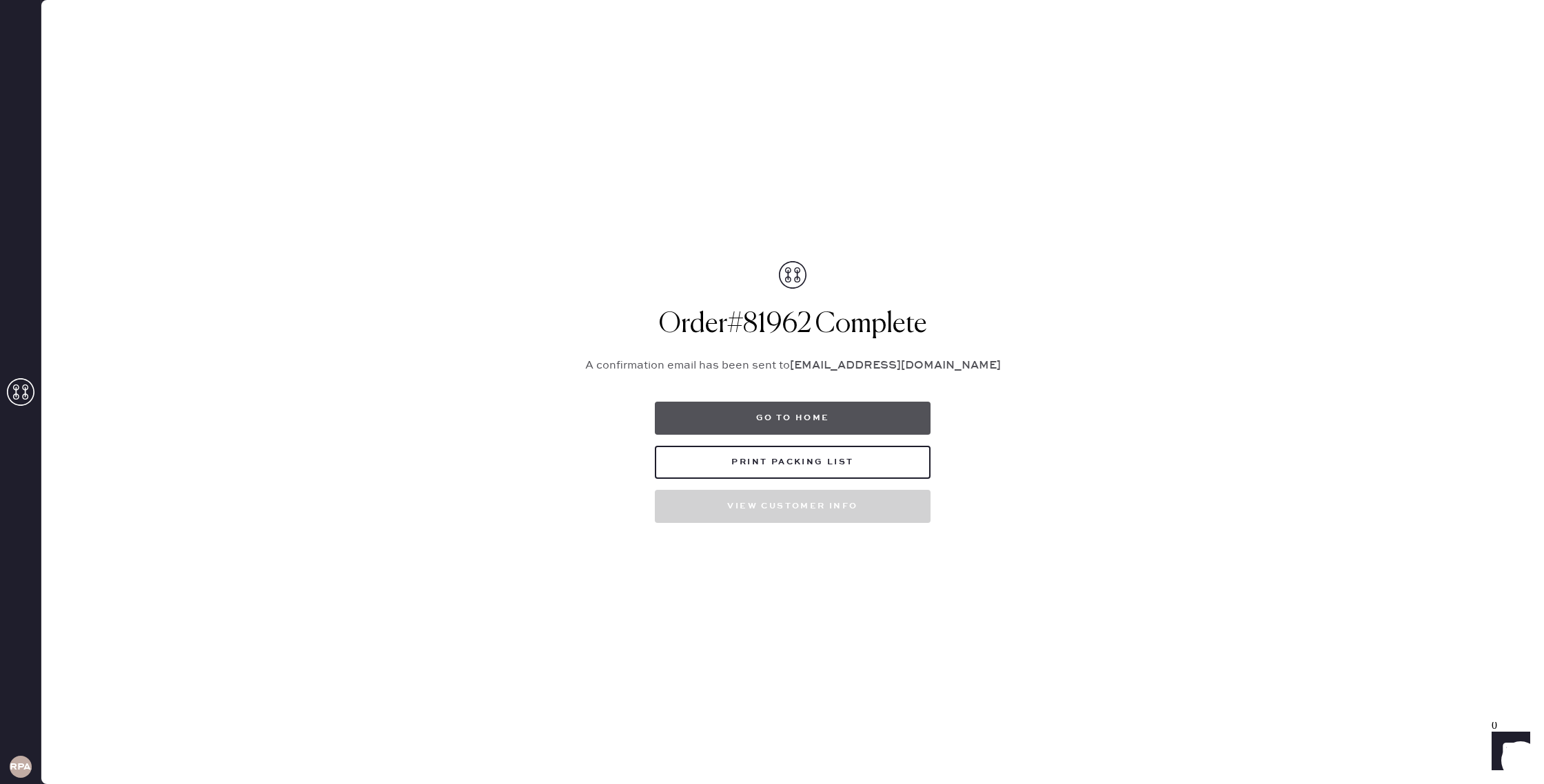
click at [699, 421] on button "Go to home" at bounding box center [792, 418] width 276 height 33
